Goal: Information Seeking & Learning: Understand process/instructions

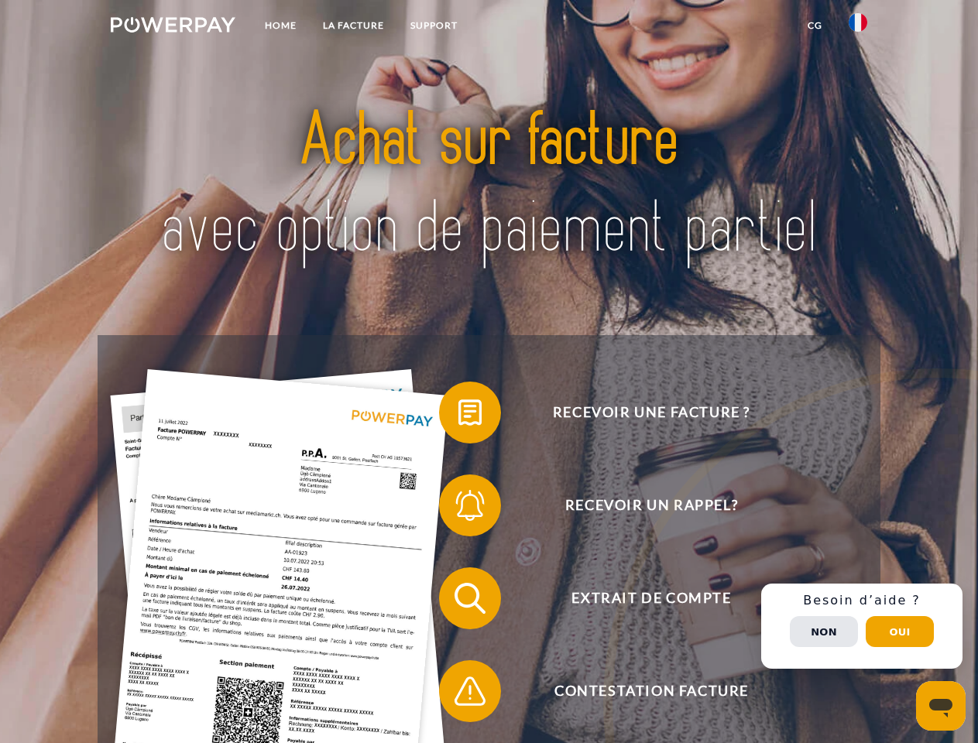
click at [173, 27] on img at bounding box center [173, 24] width 125 height 15
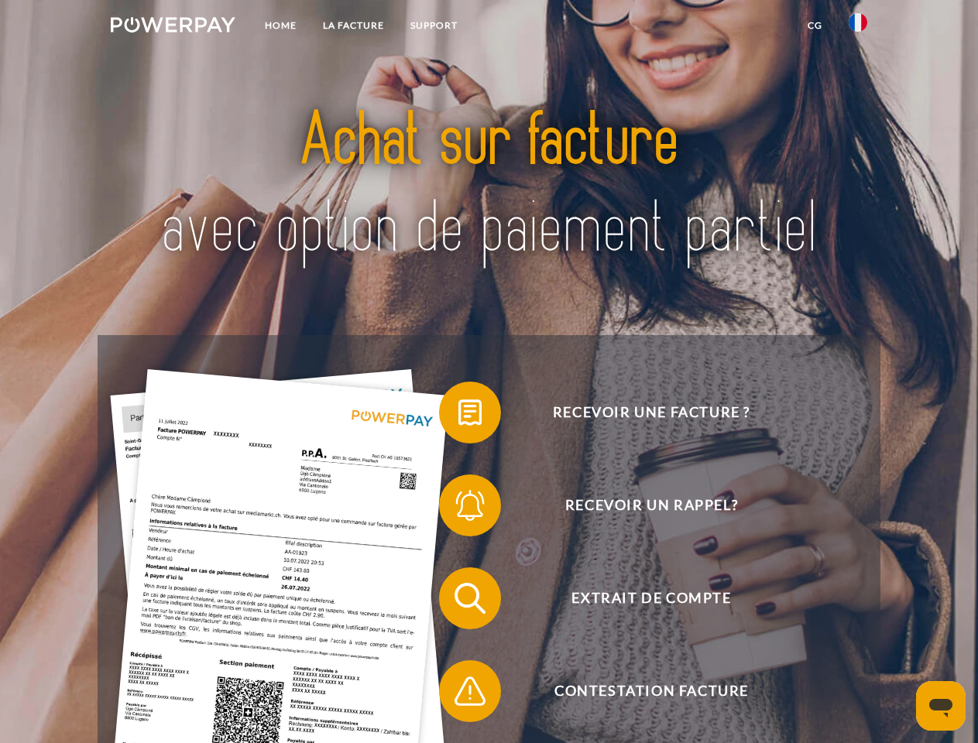
click at [858, 27] on img at bounding box center [858, 22] width 19 height 19
click at [815, 26] on link "CG" at bounding box center [815, 26] width 41 height 28
click at [458, 416] on span at bounding box center [446, 412] width 77 height 77
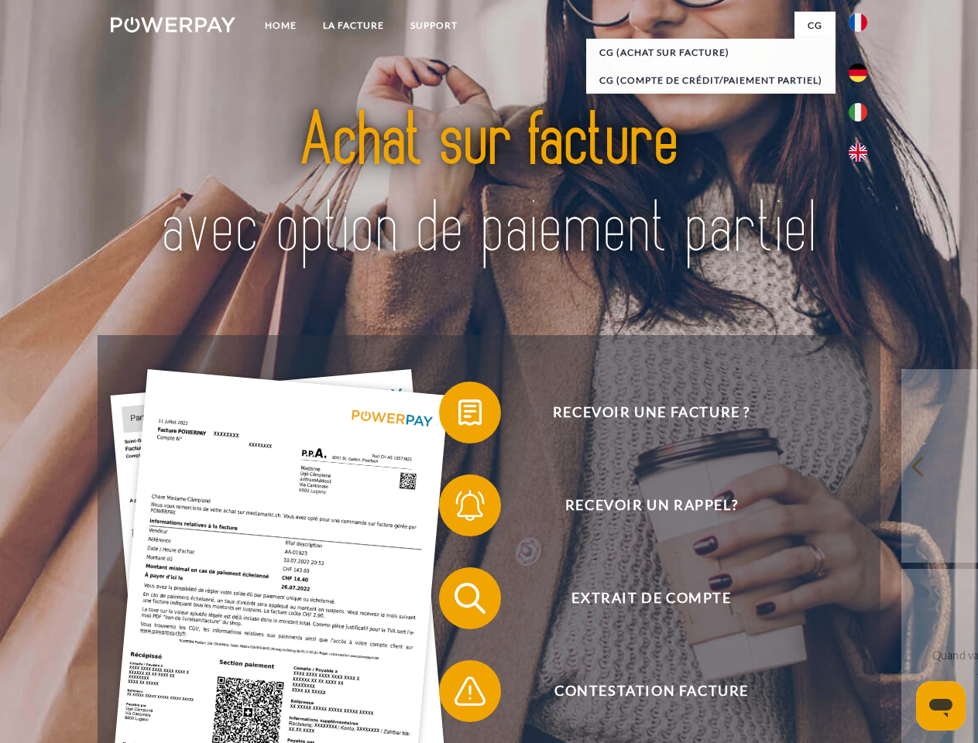
click at [458, 509] on div "Recevoir une facture ? Recevoir un rappel? Extrait de compte retour" at bounding box center [489, 645] width 782 height 620
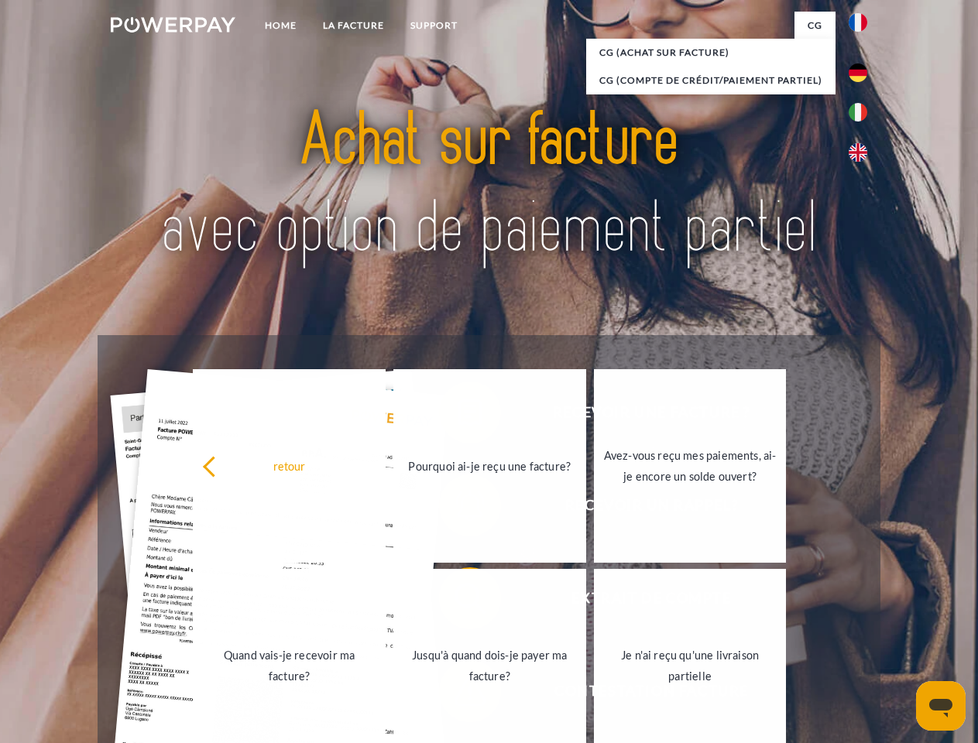
click at [458, 602] on link "Jusqu'à quand dois-je payer ma facture?" at bounding box center [489, 666] width 193 height 194
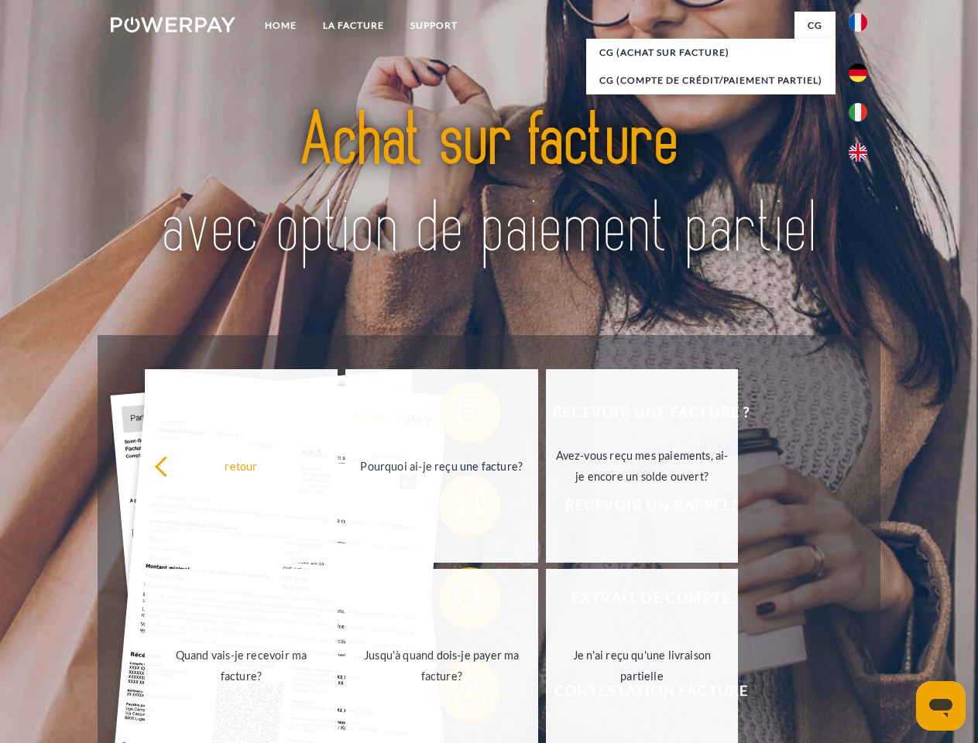
click at [458, 695] on span at bounding box center [446, 691] width 77 height 77
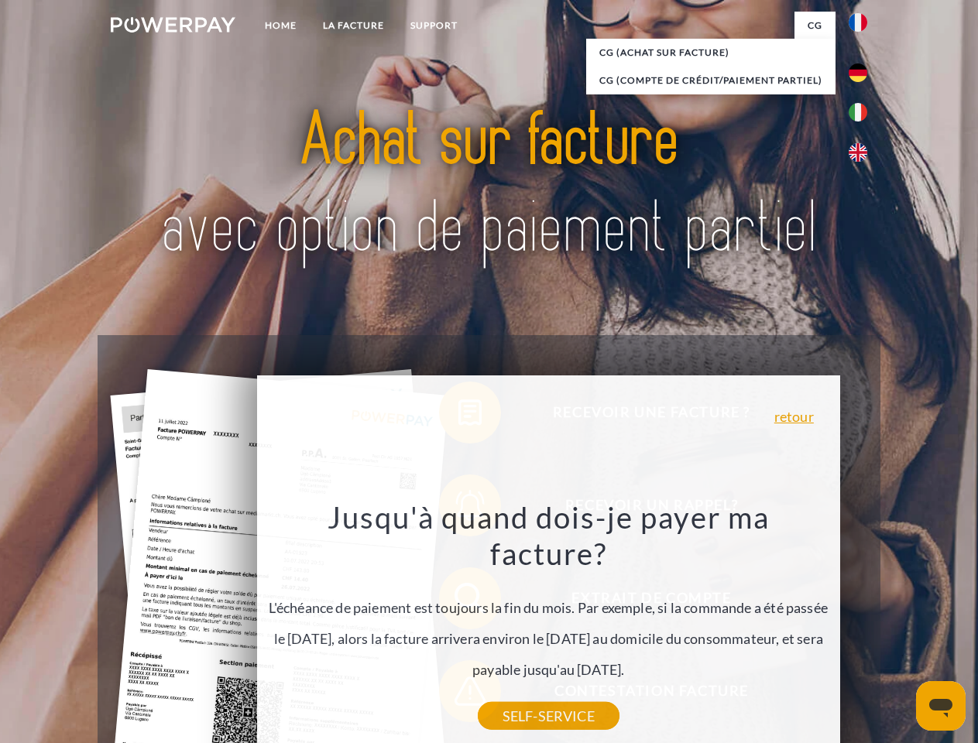
click at [862, 627] on div "Recevoir une facture ? Recevoir un rappel? Extrait de compte retour" at bounding box center [489, 645] width 782 height 620
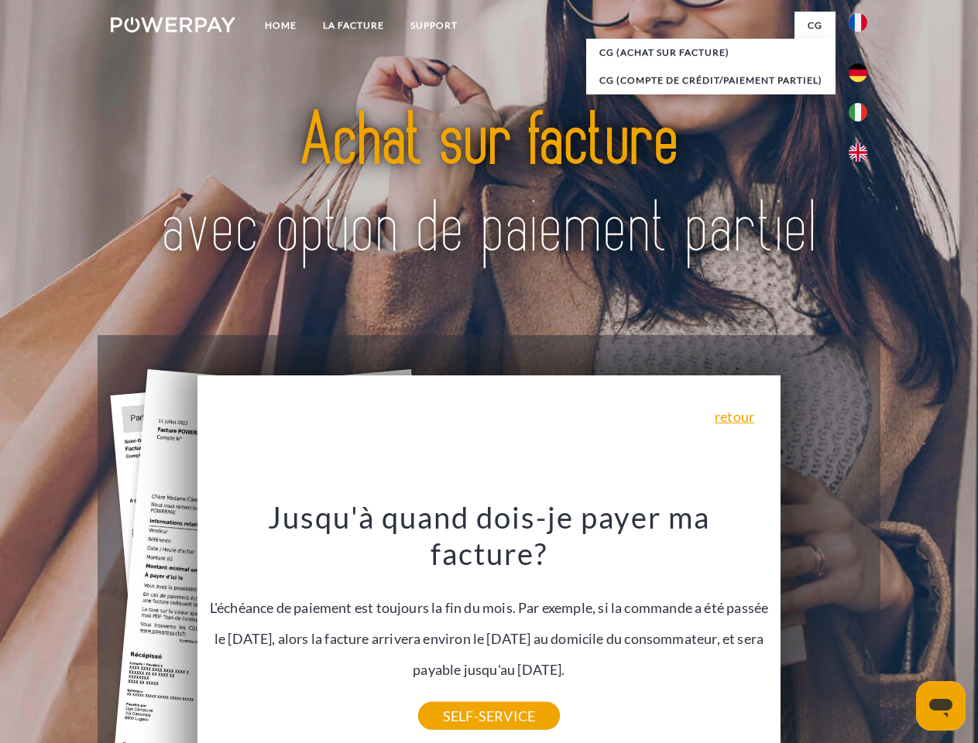
click at [824, 630] on span "Extrait de compte" at bounding box center [651, 599] width 379 height 62
click at [900, 632] on header "Home LA FACTURE Support" at bounding box center [489, 534] width 978 height 1069
